Goal: Find specific page/section: Find specific page/section

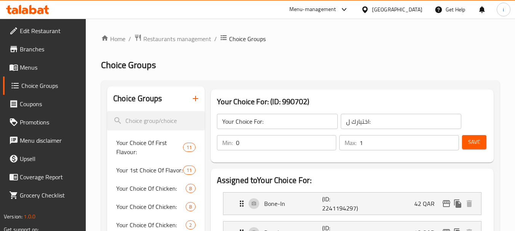
click at [372, 5] on div at bounding box center [366, 9] width 11 height 8
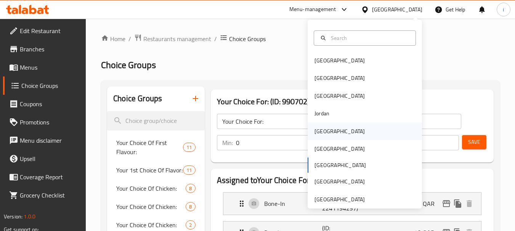
click at [326, 132] on div "[GEOGRAPHIC_DATA]" at bounding box center [339, 132] width 63 height 18
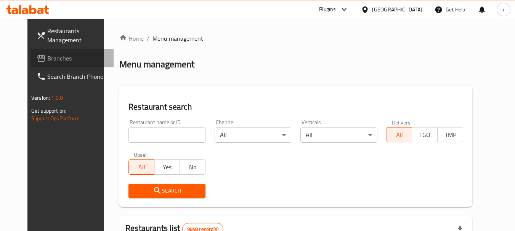
click at [47, 59] on span "Branches" at bounding box center [77, 58] width 60 height 9
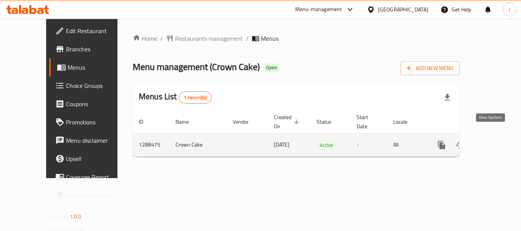
click at [493, 142] on icon "enhanced table" at bounding box center [496, 145] width 7 height 7
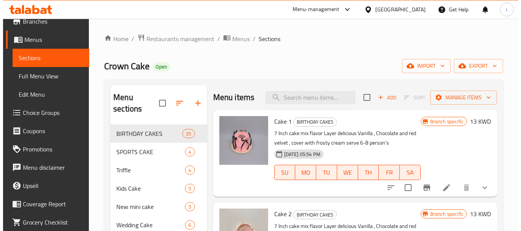
scroll to position [38, 0]
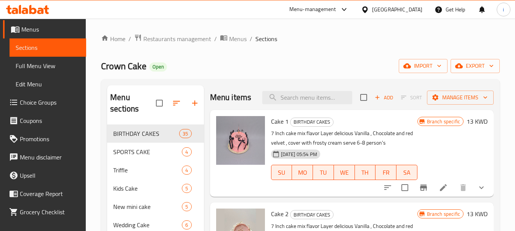
click at [48, 104] on span "Choice Groups" at bounding box center [50, 102] width 60 height 9
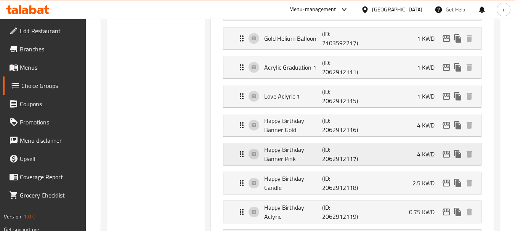
scroll to position [381, 0]
